Goal: Task Accomplishment & Management: Use online tool/utility

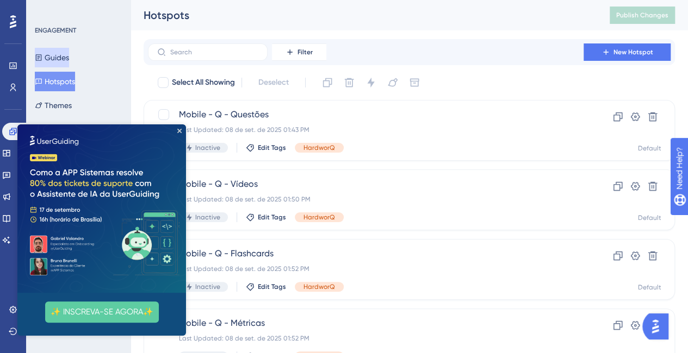
click at [63, 59] on button "Guides" at bounding box center [52, 58] width 34 height 20
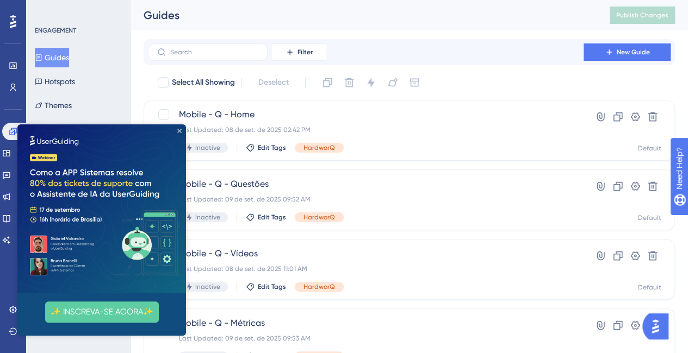
click at [179, 131] on icon "Close Preview" at bounding box center [179, 131] width 4 height 4
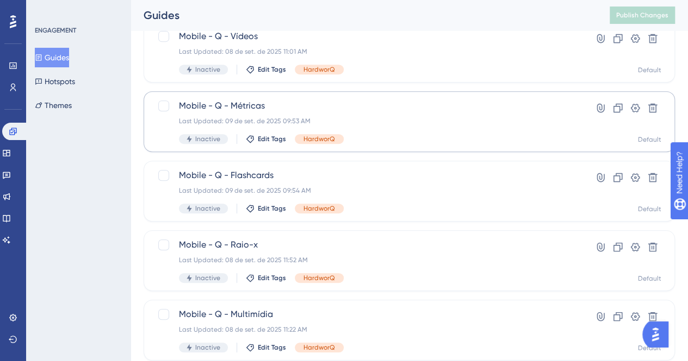
scroll to position [272, 0]
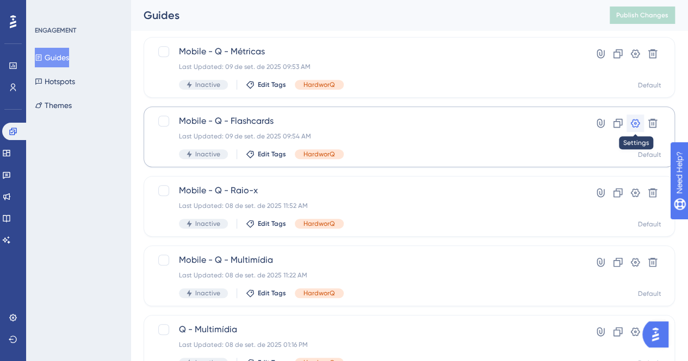
click at [633, 126] on icon at bounding box center [634, 123] width 11 height 11
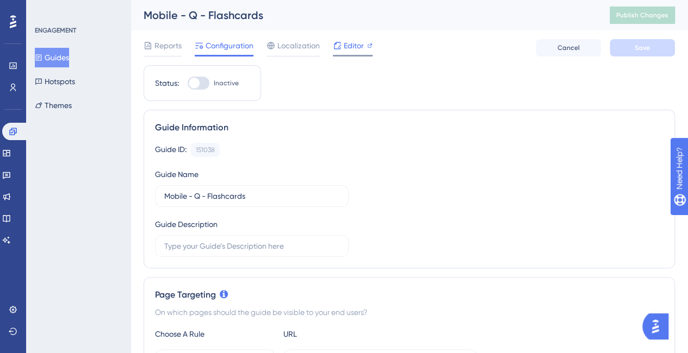
click at [350, 41] on div "✨ Save My Spot!✨" at bounding box center [349, 154] width 696 height 361
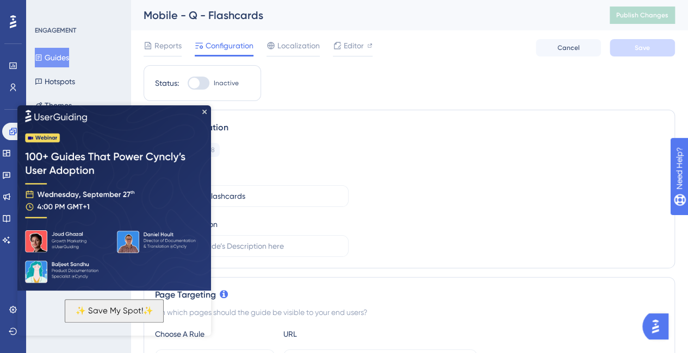
click at [204, 115] on img at bounding box center [114, 197] width 194 height 188
click at [348, 53] on div "Editor" at bounding box center [353, 47] width 40 height 17
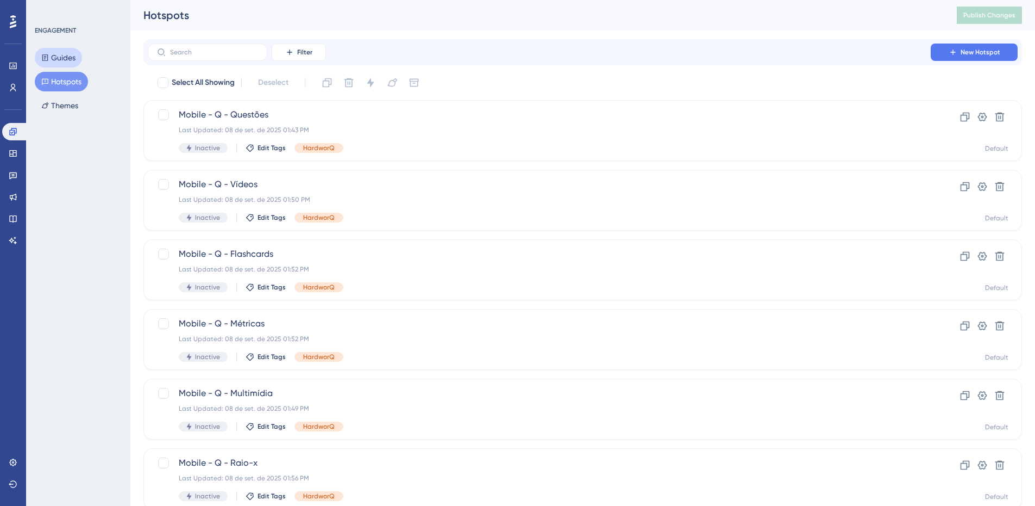
click at [65, 55] on button "Guides" at bounding box center [58, 58] width 47 height 20
click at [985, 188] on icon at bounding box center [982, 186] width 11 height 11
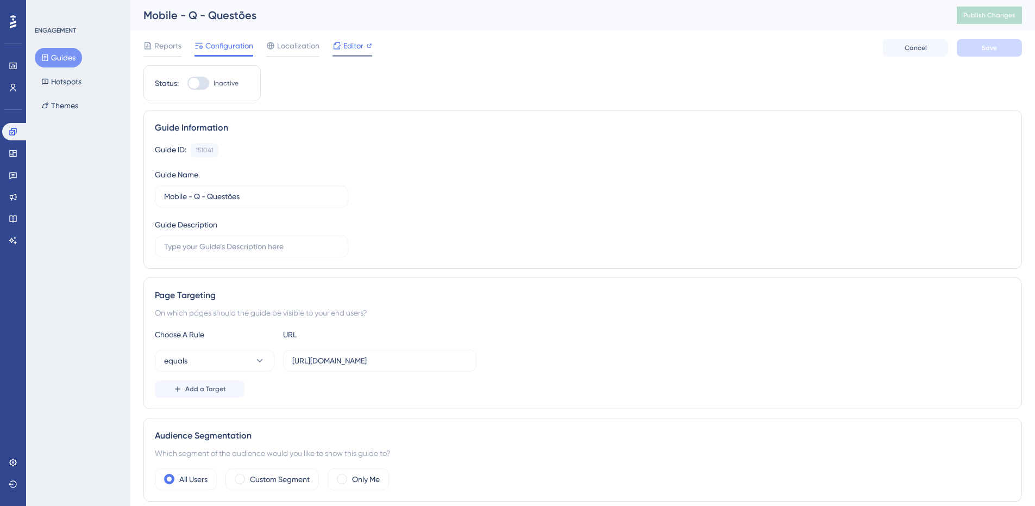
click at [353, 45] on span "Editor" at bounding box center [354, 45] width 20 height 13
